Goal: Transaction & Acquisition: Download file/media

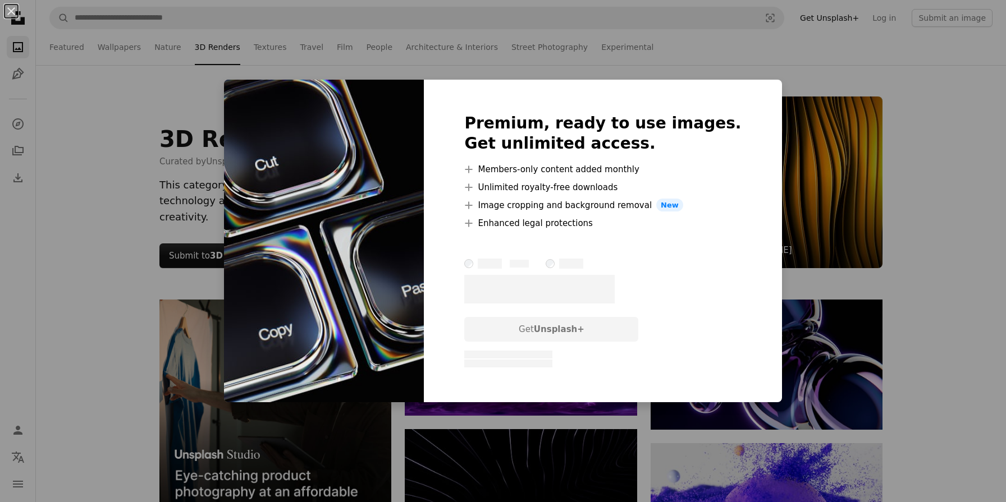
scroll to position [8504, 0]
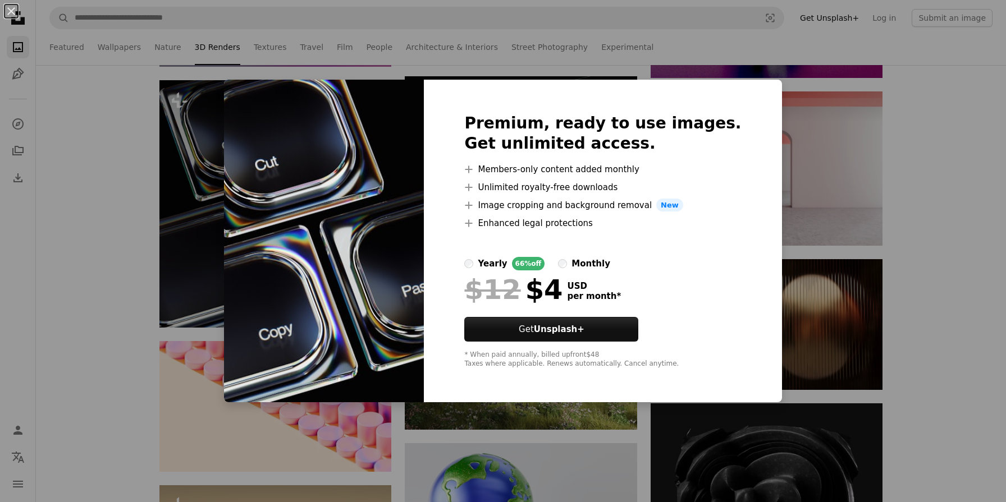
click at [808, 107] on div "An X shape Premium, ready to use images. Get unlimited access. A plus sign Memb…" at bounding box center [503, 251] width 1006 height 502
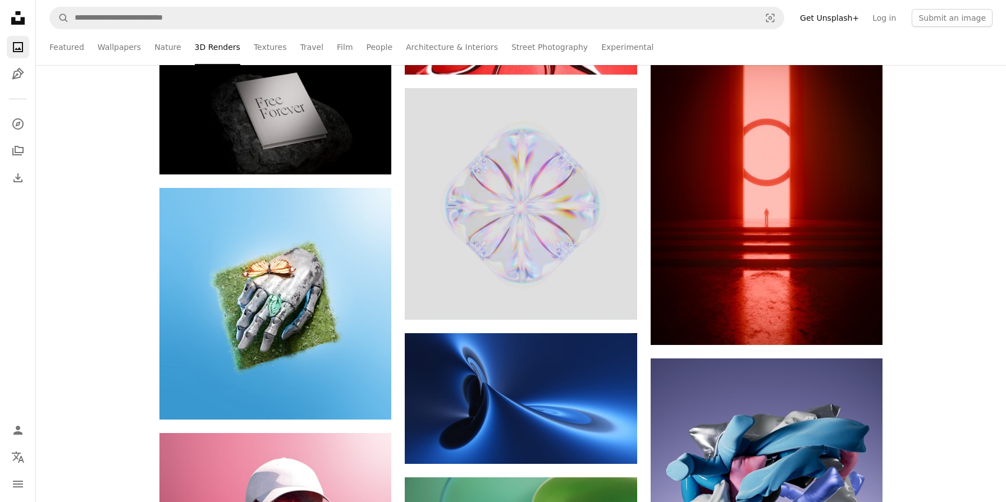
scroll to position [9425, 0]
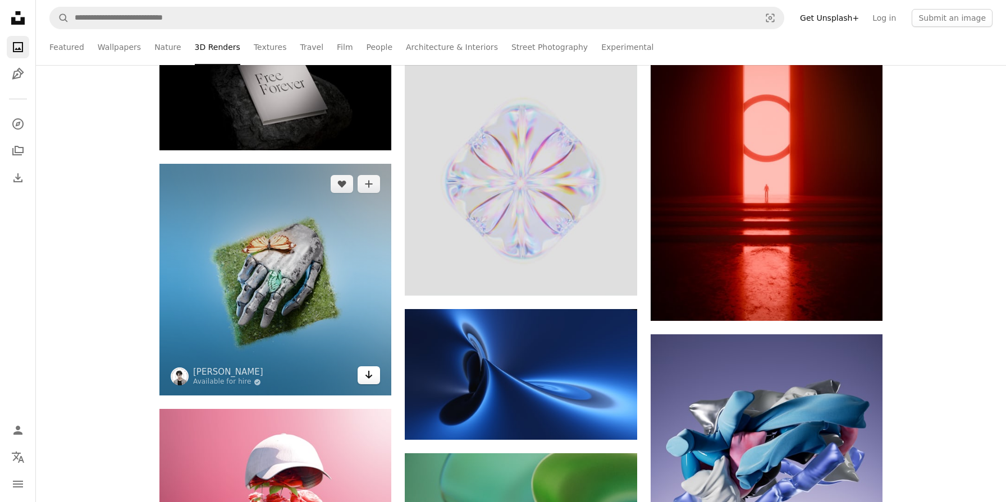
click at [371, 384] on link "Arrow pointing down" at bounding box center [368, 375] width 22 height 18
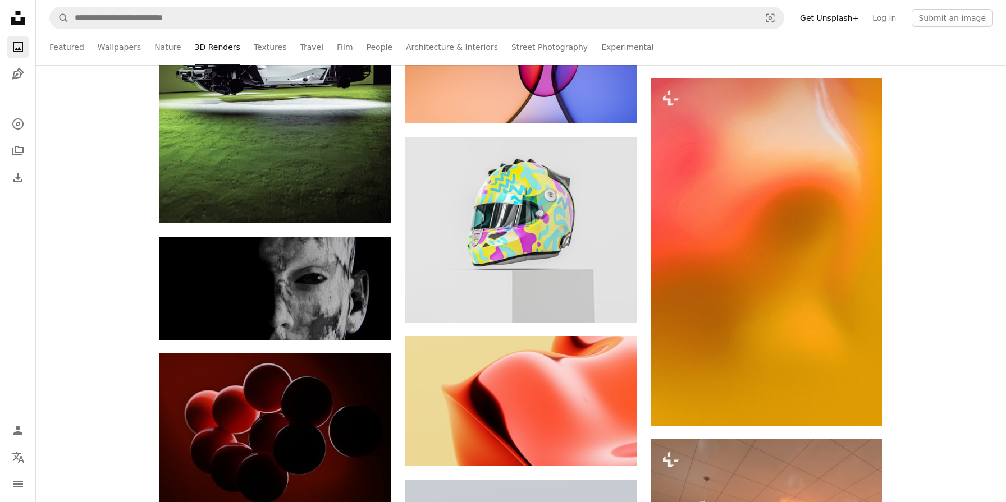
scroll to position [14685, 0]
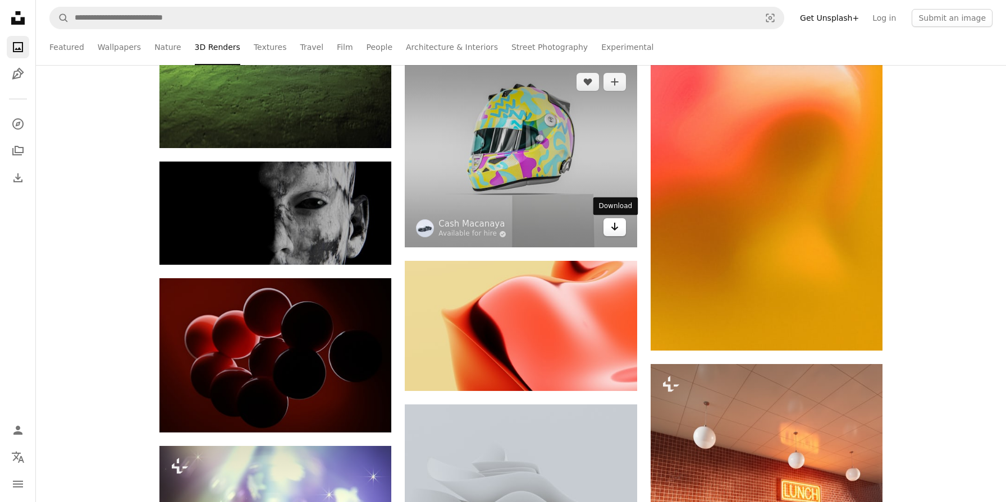
click at [616, 224] on icon "Arrow pointing down" at bounding box center [614, 226] width 9 height 13
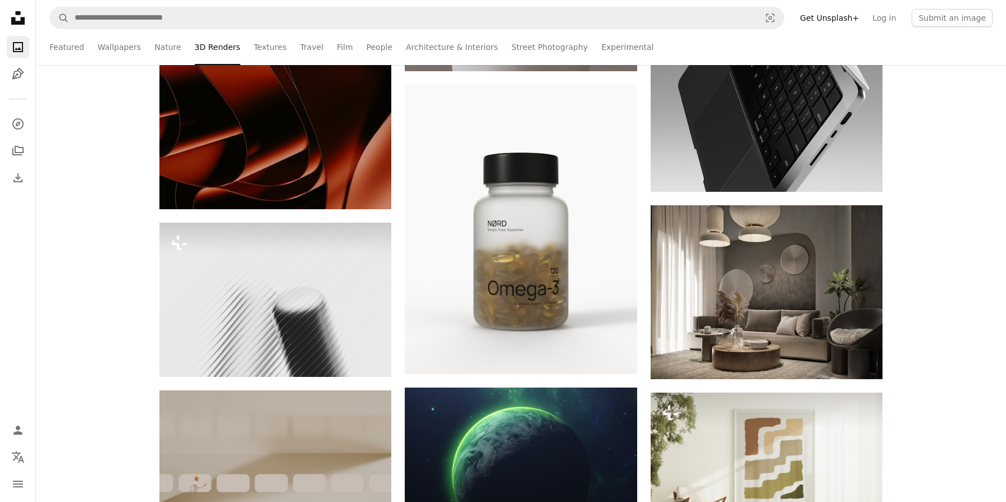
scroll to position [20266, 0]
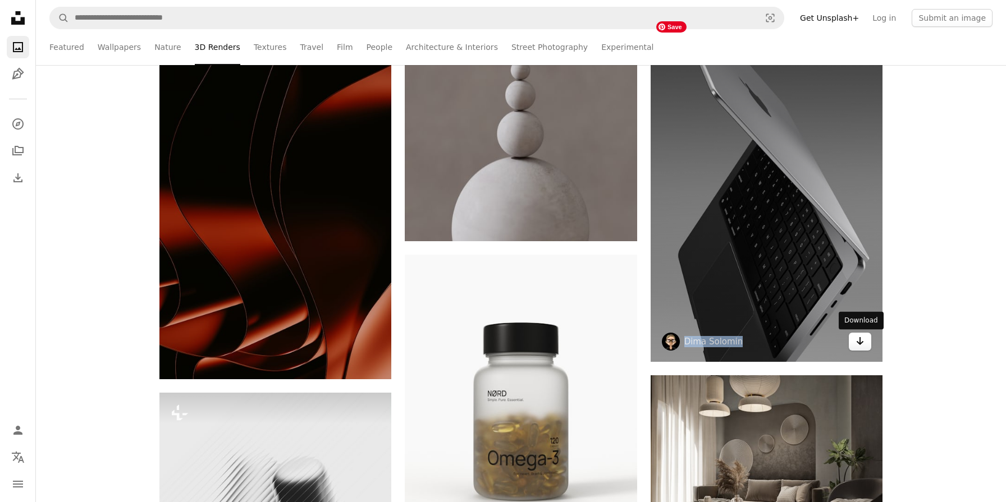
click at [859, 345] on icon "Download" at bounding box center [859, 341] width 7 height 8
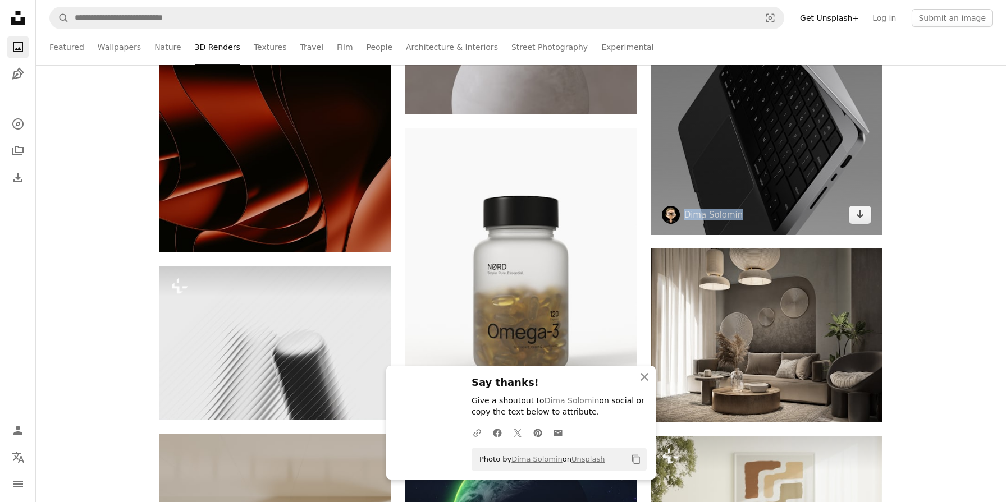
scroll to position [20595, 0]
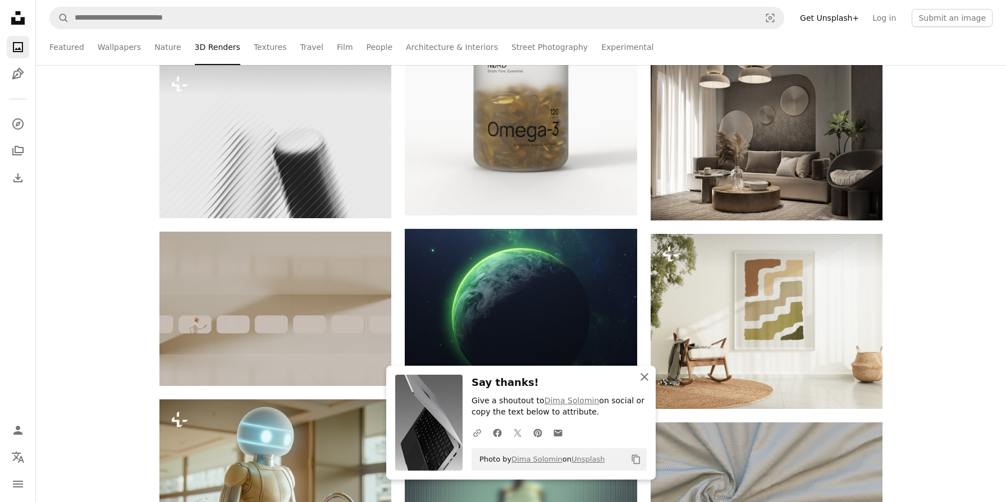
click at [643, 374] on icon "An X shape" at bounding box center [643, 376] width 13 height 13
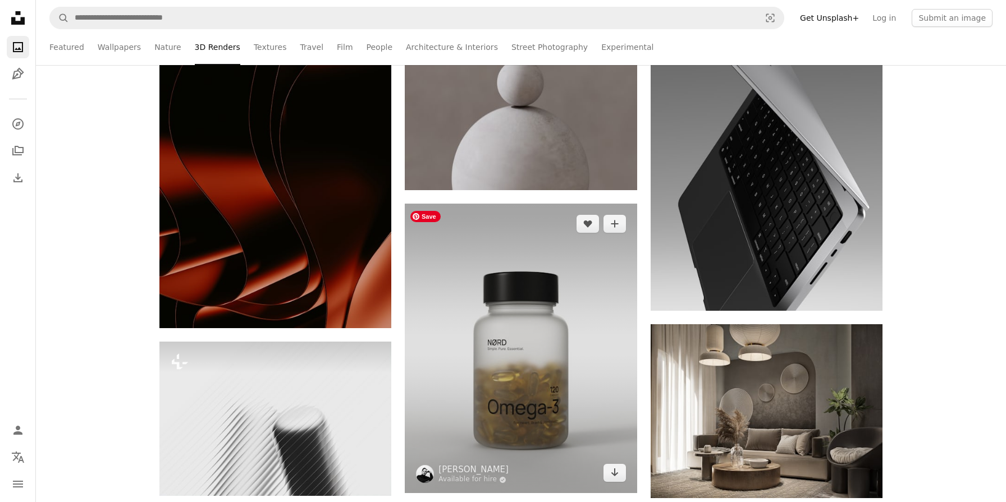
scroll to position [20531, 0]
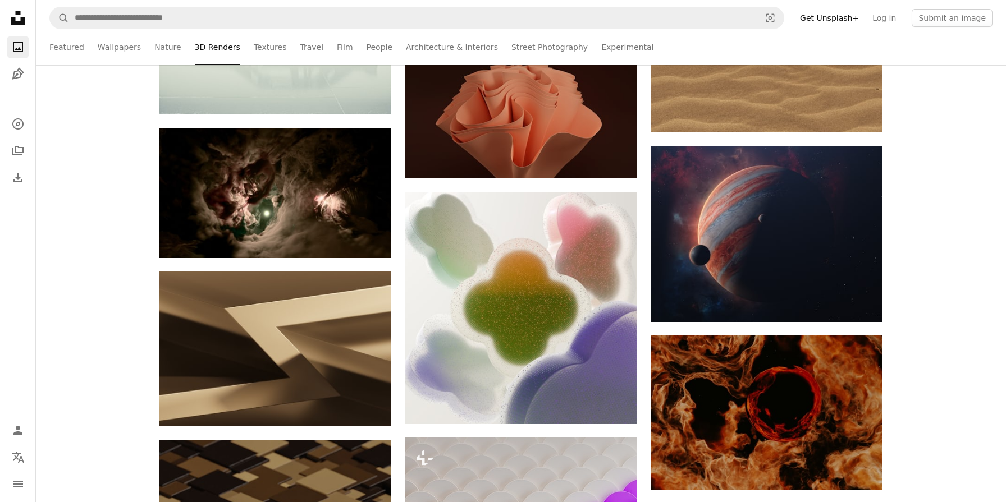
scroll to position [21468, 0]
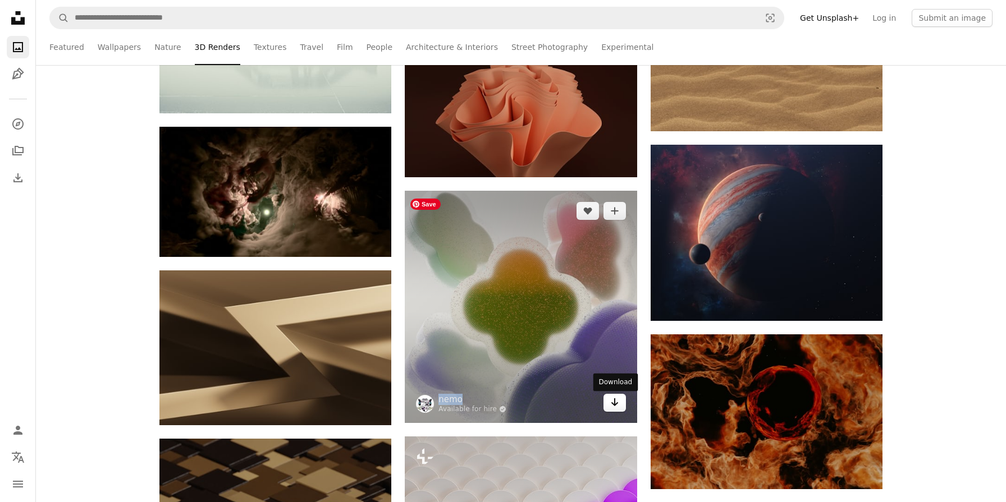
click at [620, 405] on link "Arrow pointing down" at bounding box center [614, 403] width 22 height 18
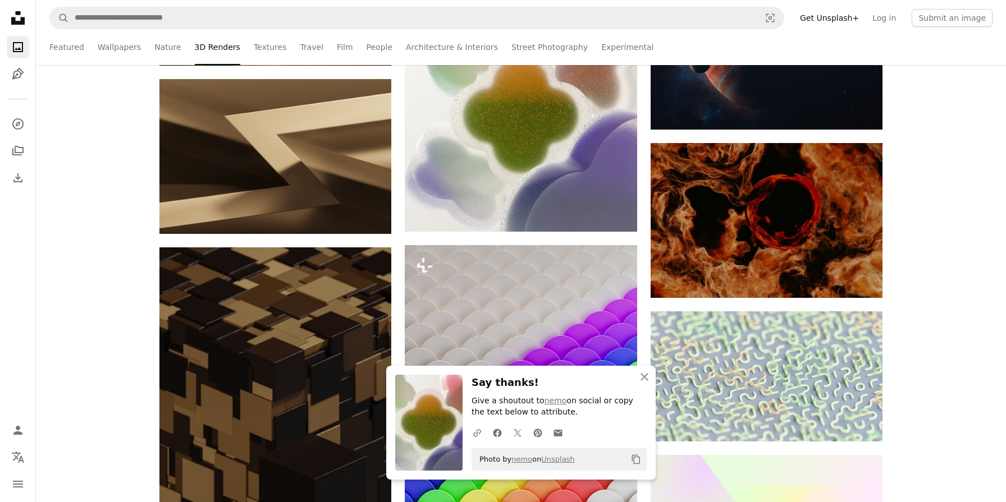
scroll to position [21705, 0]
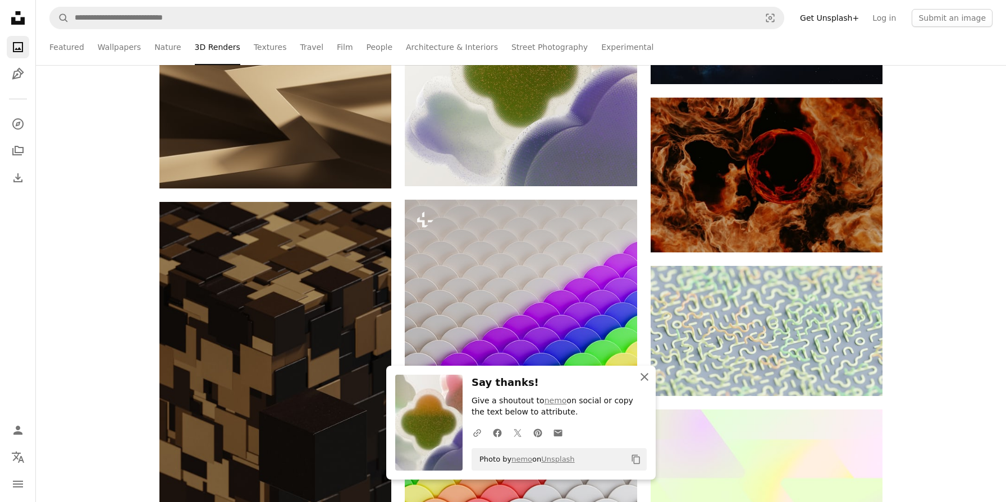
click at [648, 374] on icon "An X shape" at bounding box center [643, 376] width 13 height 13
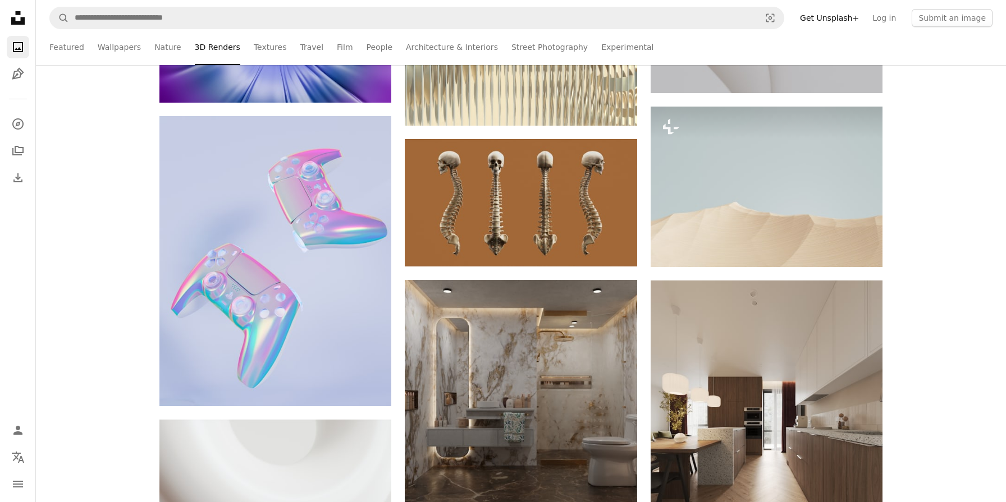
scroll to position [26946, 0]
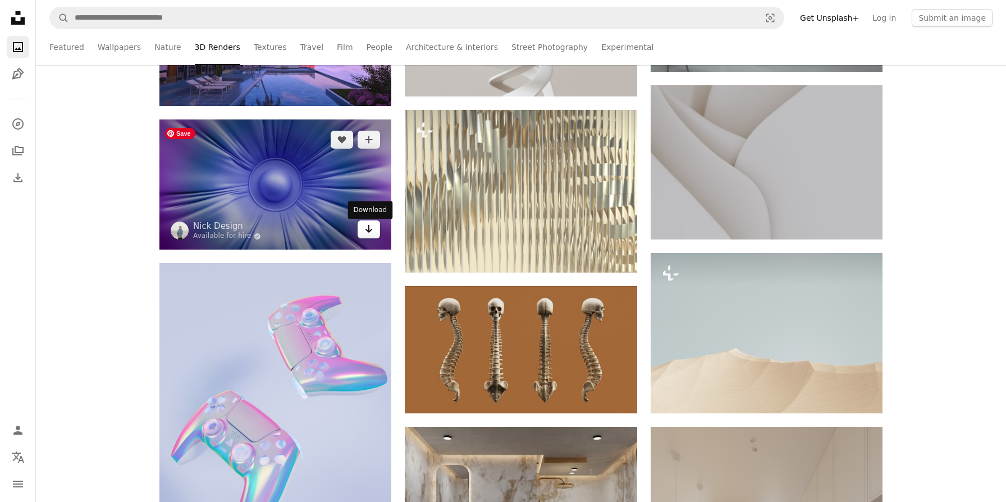
click at [366, 235] on icon "Arrow pointing down" at bounding box center [368, 228] width 9 height 13
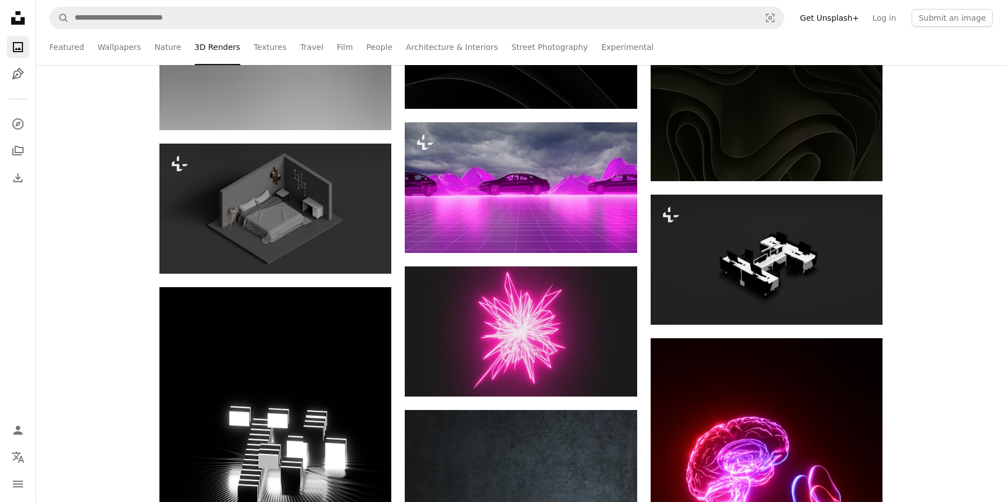
scroll to position [43039, 0]
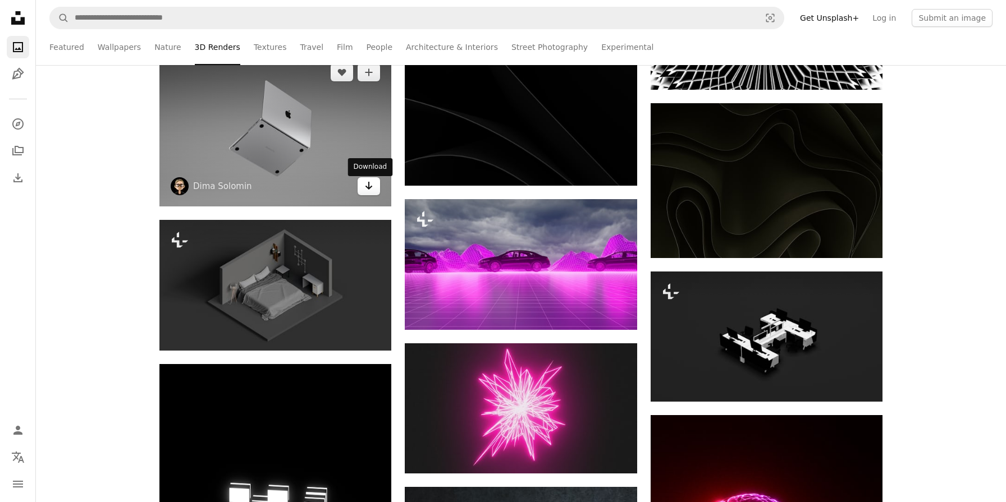
click at [372, 195] on link "Arrow pointing down" at bounding box center [368, 186] width 22 height 18
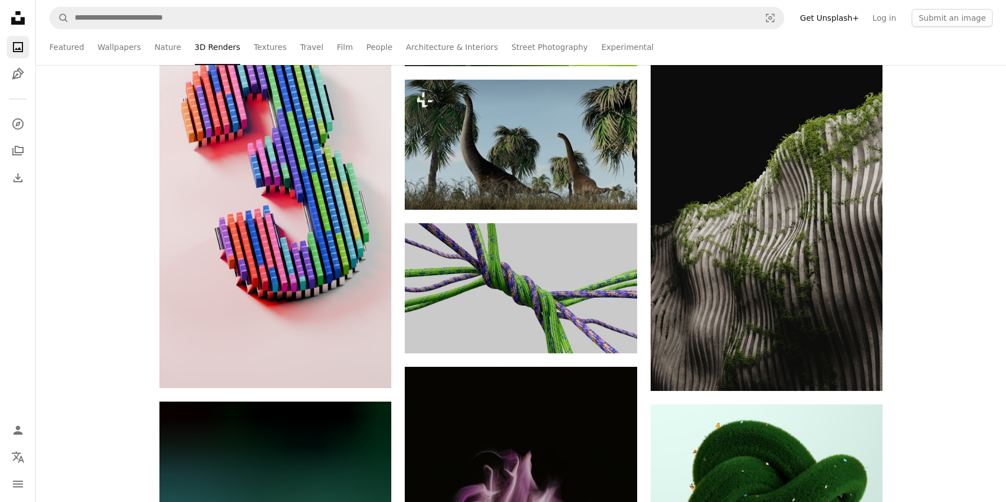
scroll to position [63778, 0]
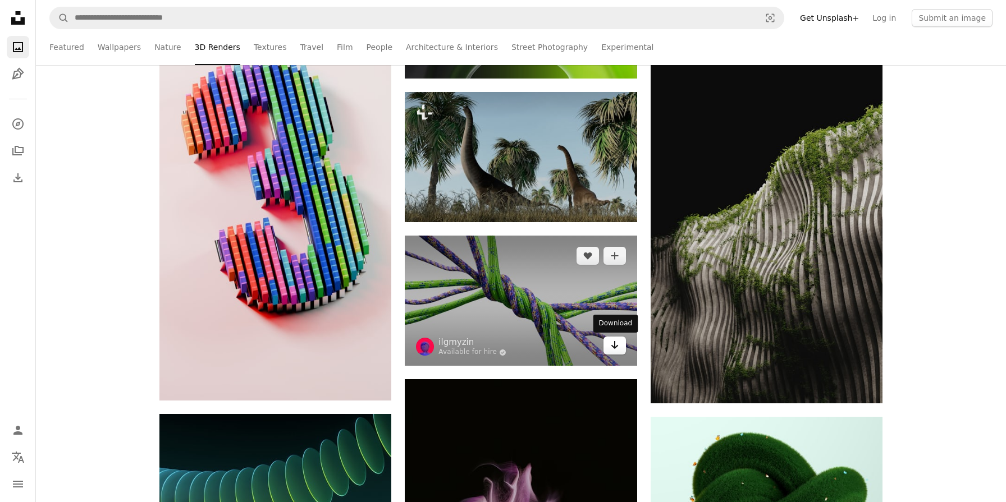
click at [612, 346] on icon "Arrow pointing down" at bounding box center [614, 344] width 9 height 13
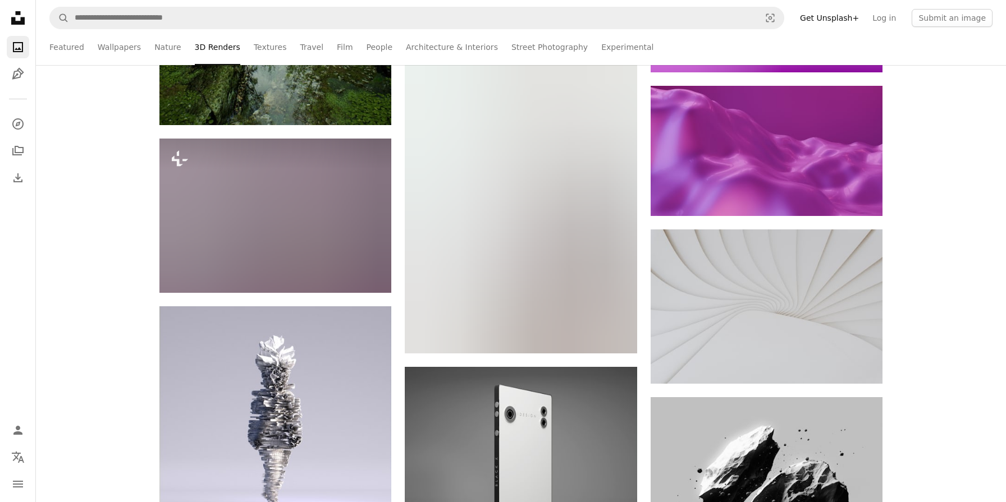
scroll to position [64772, 0]
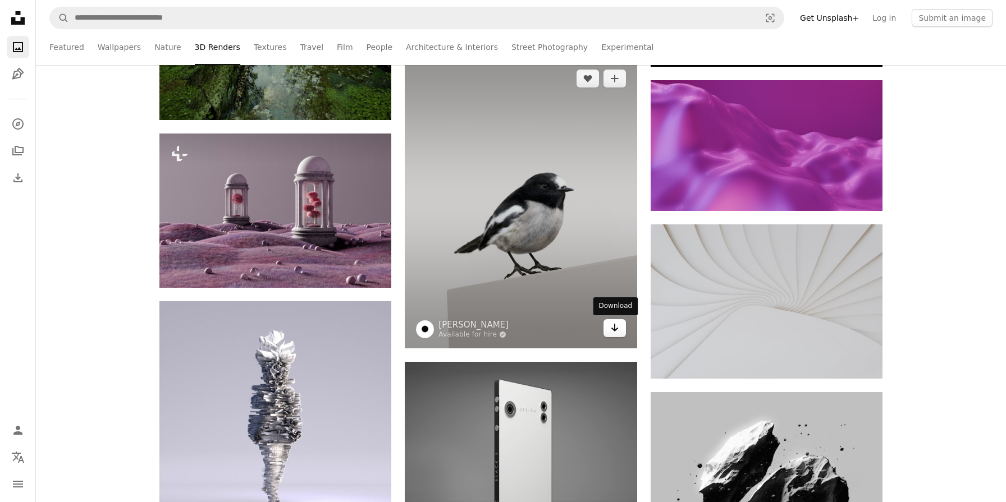
click at [608, 333] on link "Arrow pointing down" at bounding box center [614, 328] width 22 height 18
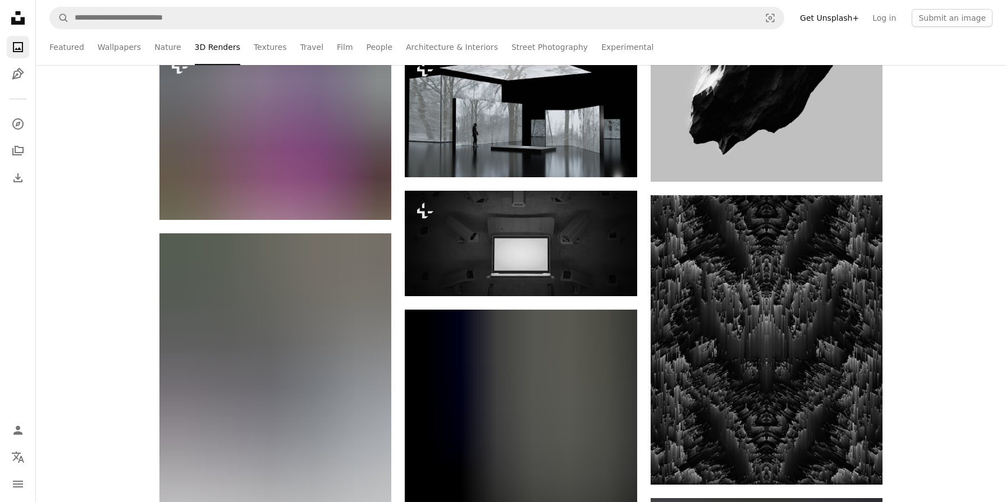
scroll to position [65643, 0]
